Goal: Use online tool/utility: Utilize a website feature to perform a specific function

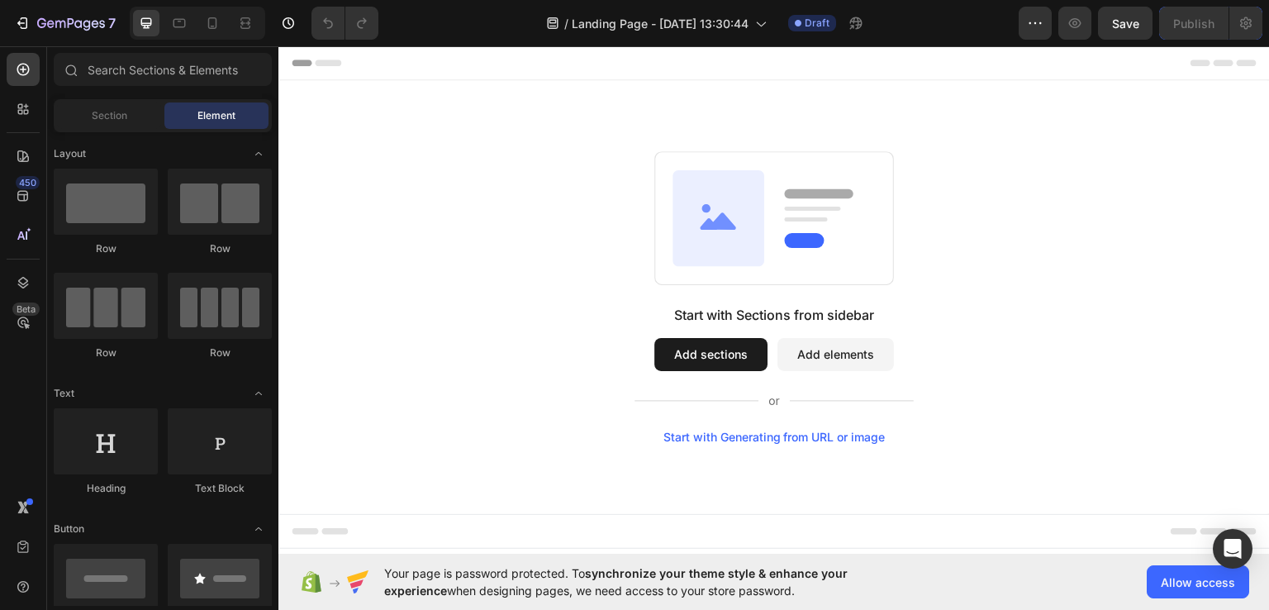
drag, startPoint x: 810, startPoint y: 135, endPoint x: 594, endPoint y: 162, distance: 217.3
click at [594, 161] on div "Start with Sections from sidebar Add sections Add elements Start with Generatin…" at bounding box center [774, 296] width 872 height 292
click at [1028, 31] on button "button" at bounding box center [1035, 23] width 33 height 33
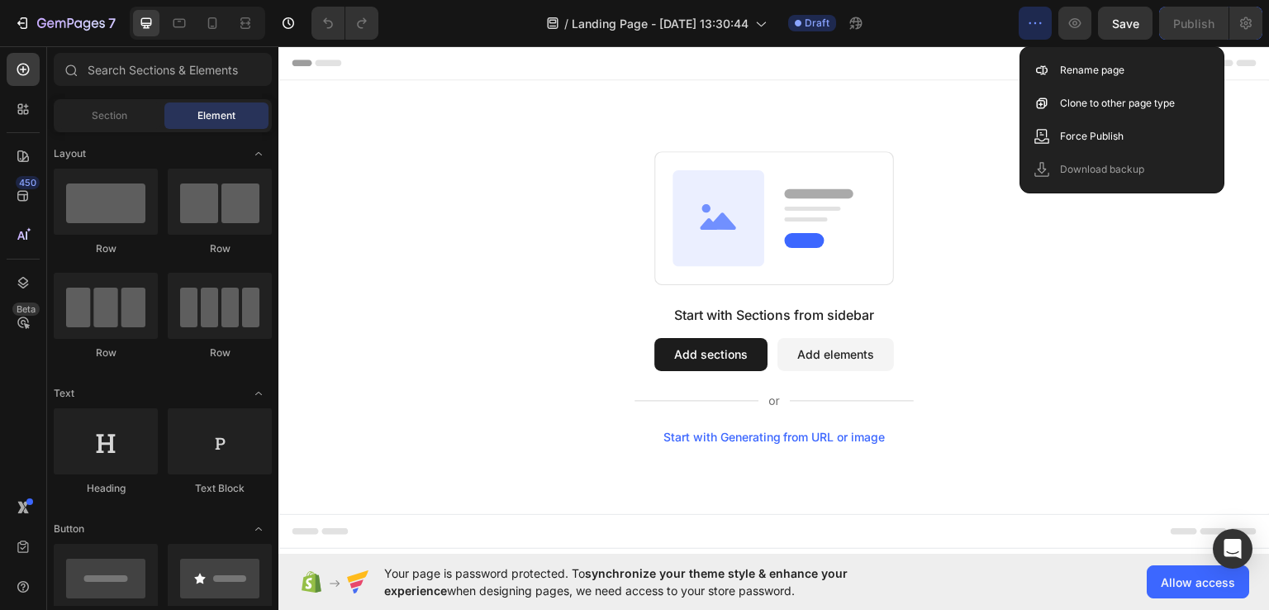
click at [955, 75] on div "Header" at bounding box center [774, 61] width 965 height 33
click at [1032, 24] on icon "button" at bounding box center [1035, 23] width 17 height 17
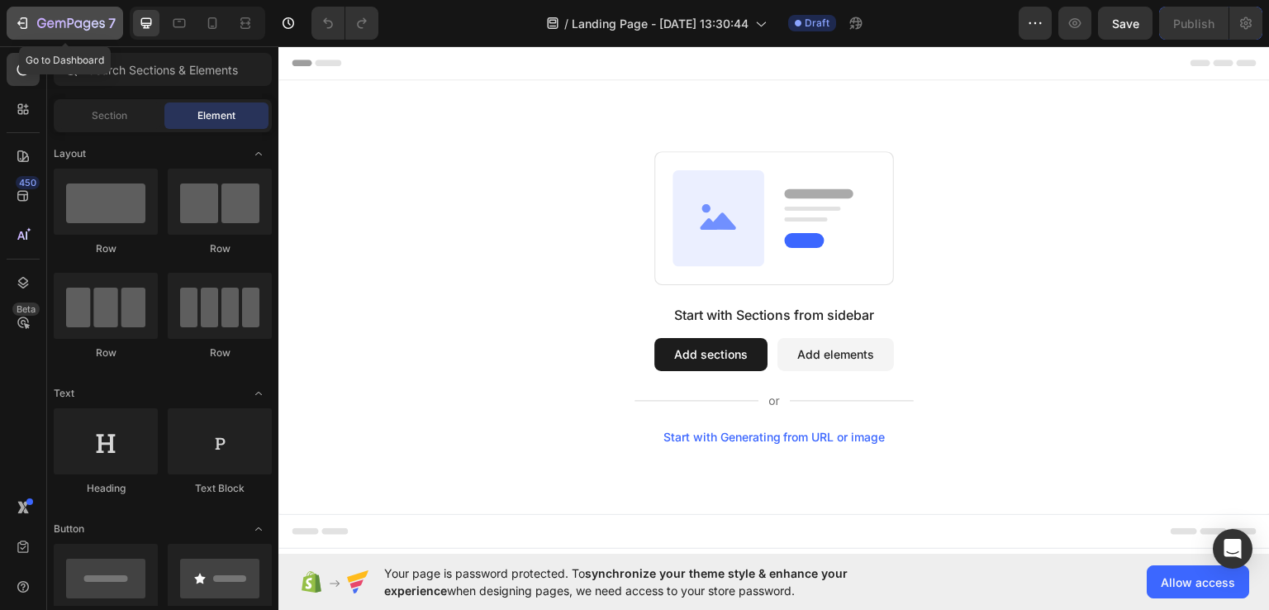
click at [26, 16] on icon "button" at bounding box center [22, 23] width 17 height 17
